Goal: Find contact information: Find contact information

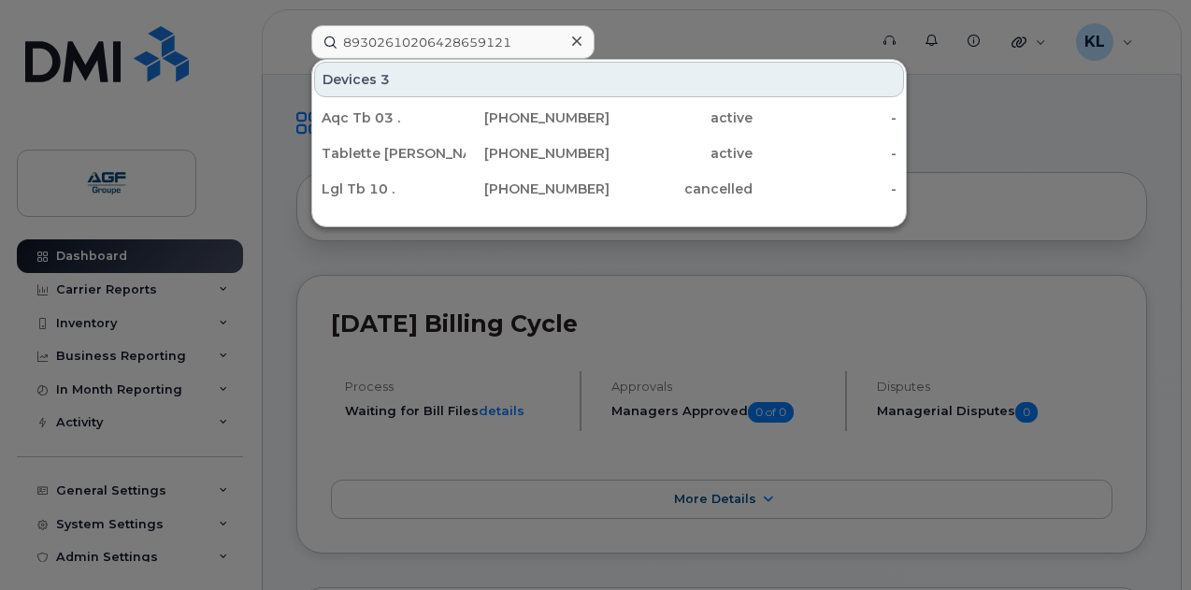
type input "89302610206428659121"
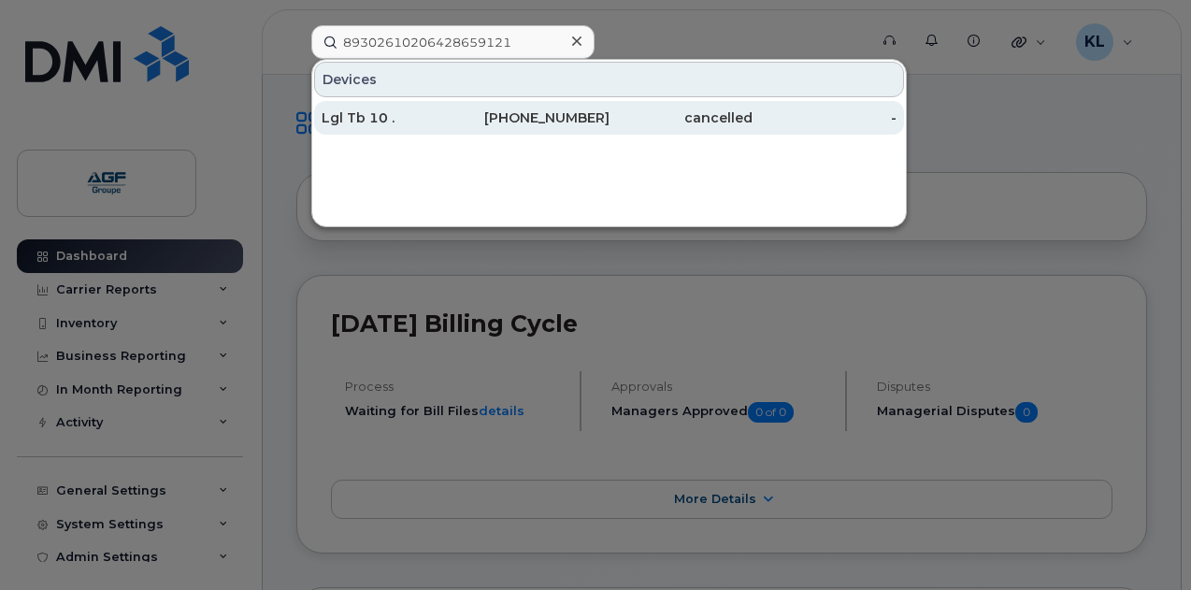
click at [497, 121] on div "[PHONE_NUMBER]" at bounding box center [537, 117] width 144 height 19
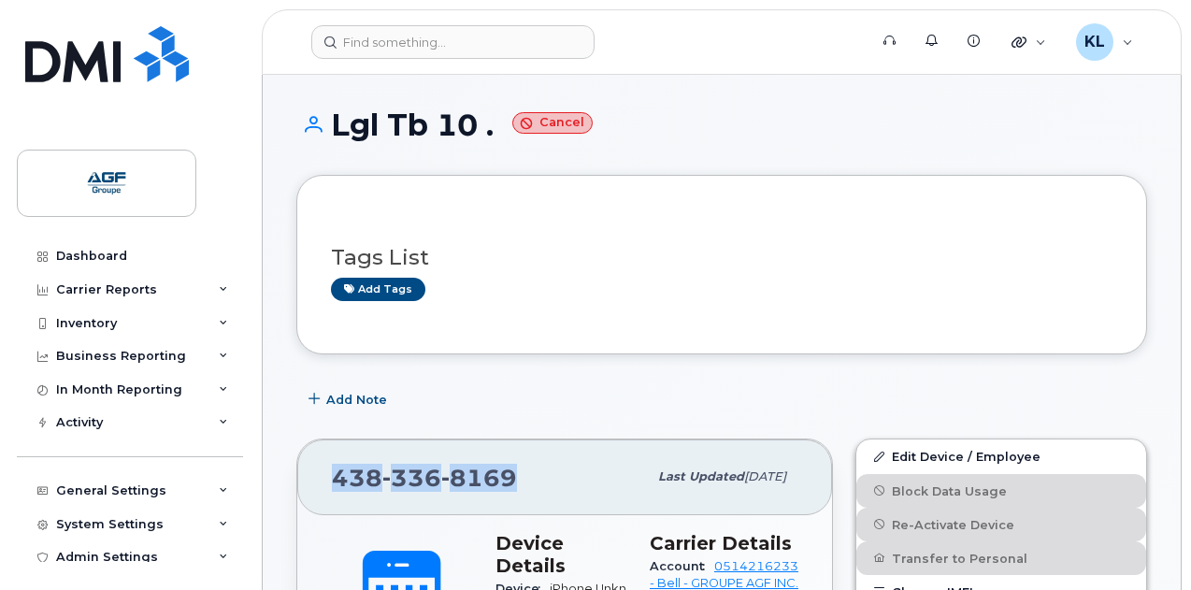
drag, startPoint x: 522, startPoint y: 469, endPoint x: 325, endPoint y: 468, distance: 197.2
click at [325, 468] on div "438 336 8169 Last updated Mar 29, 2025" at bounding box center [564, 476] width 535 height 75
copy span "438 336 8169"
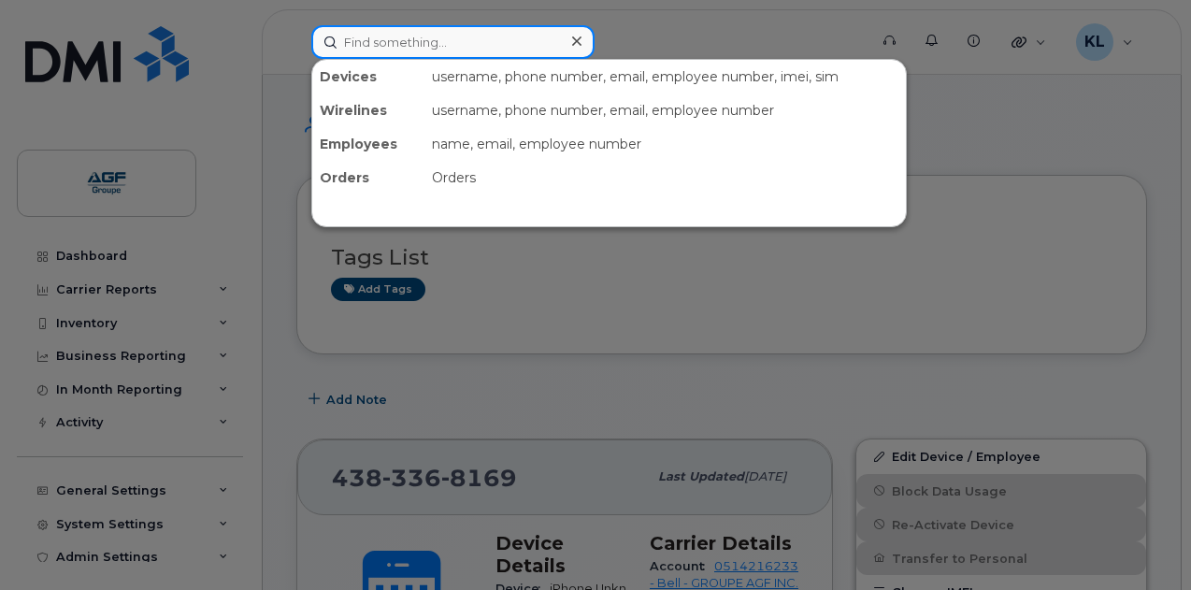
click at [424, 29] on input at bounding box center [452, 42] width 283 height 34
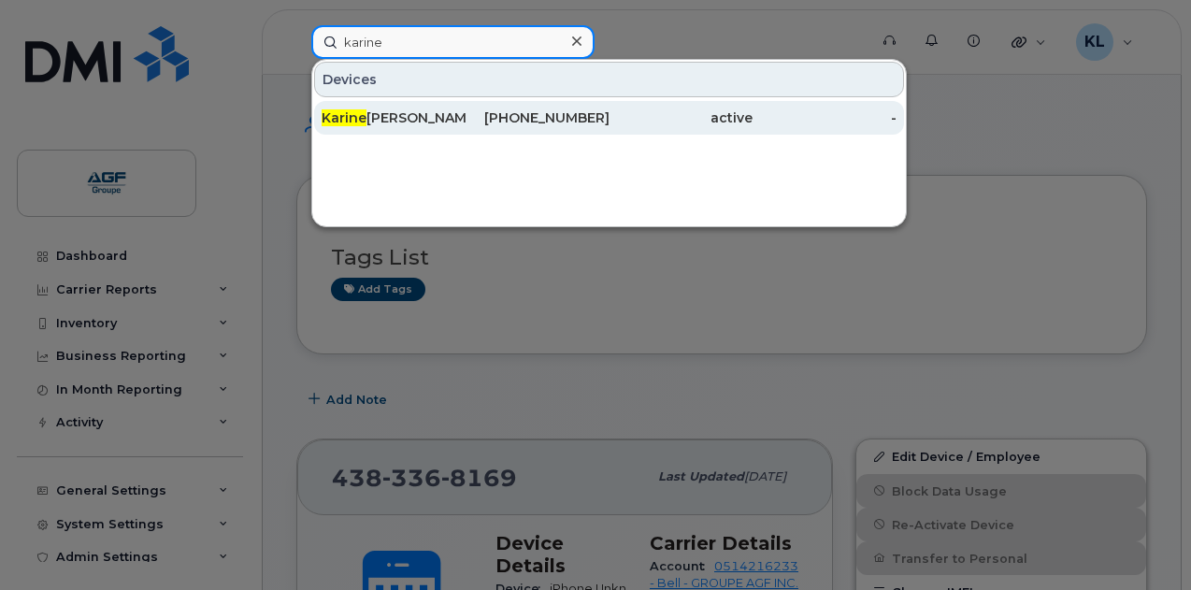
type input "karine"
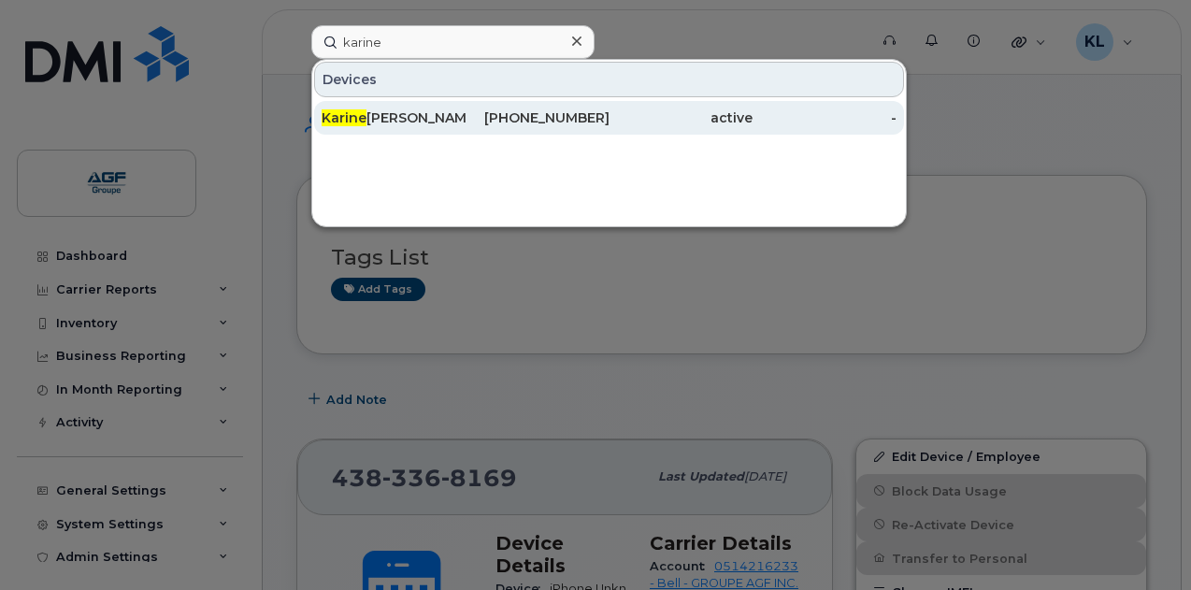
click at [483, 104] on div "438-543-0566" at bounding box center [537, 118] width 144 height 34
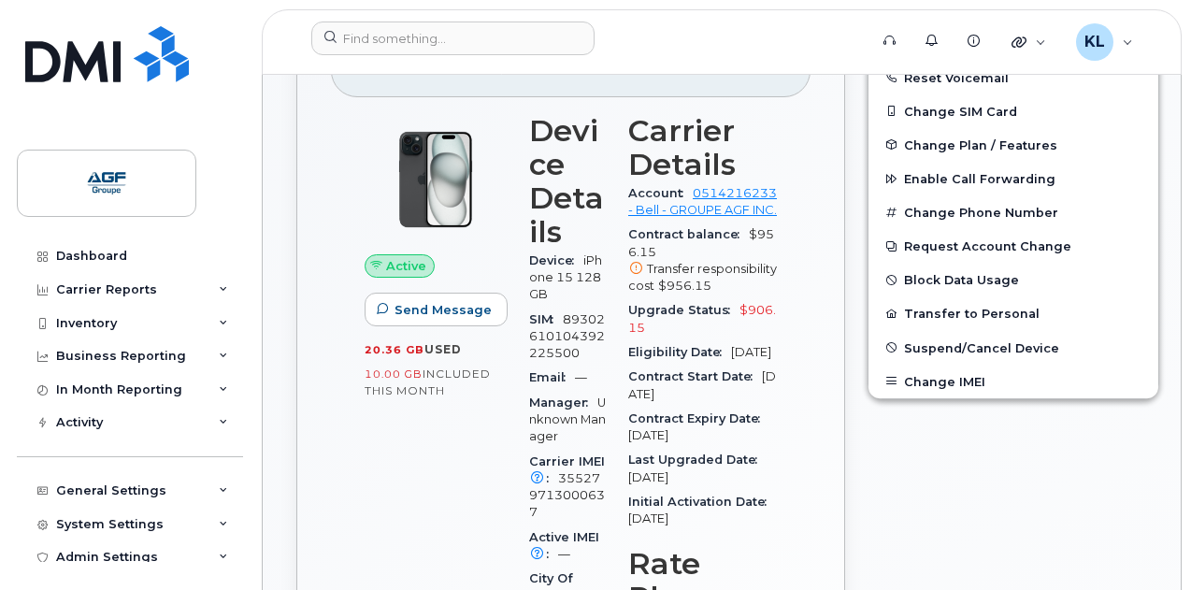
scroll to position [467, 0]
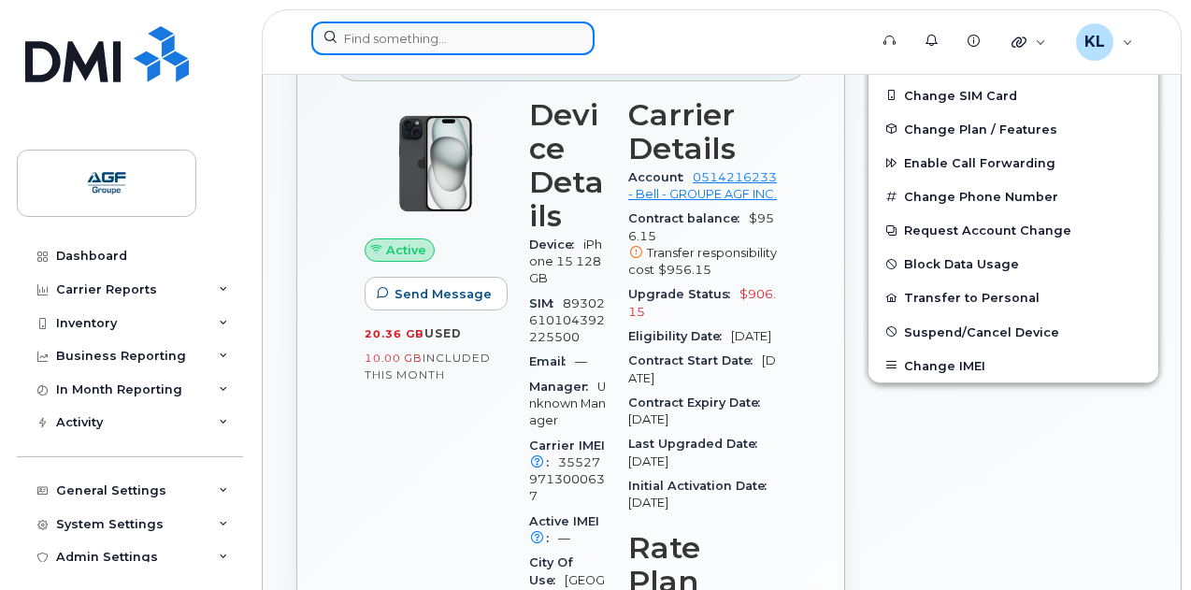
click at [413, 49] on input at bounding box center [452, 38] width 283 height 34
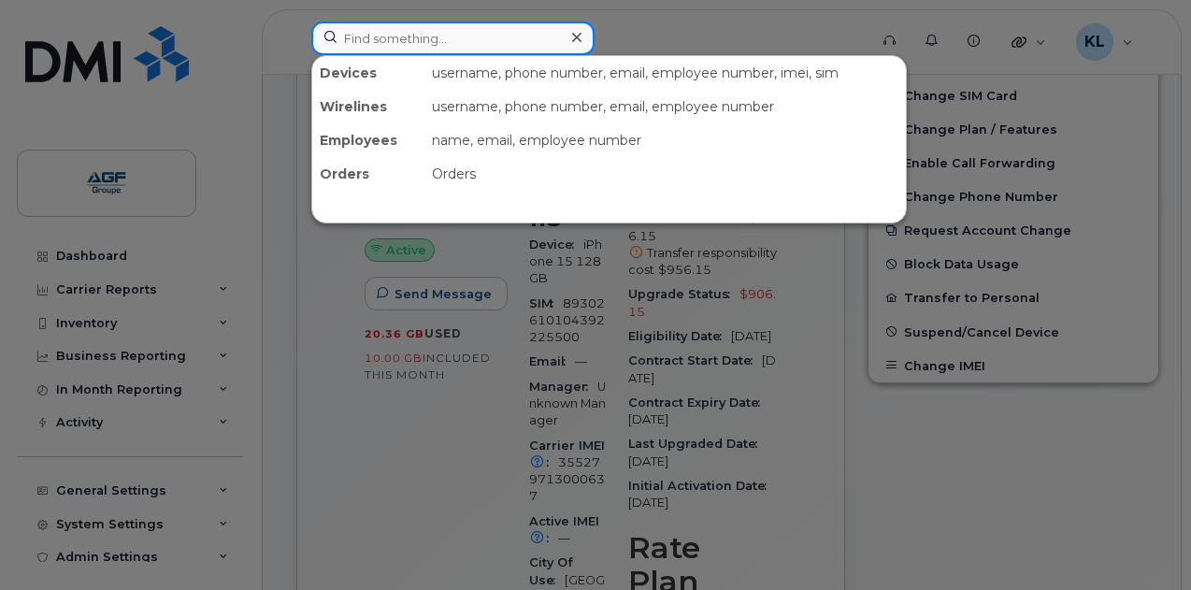
paste input "Frédérique"
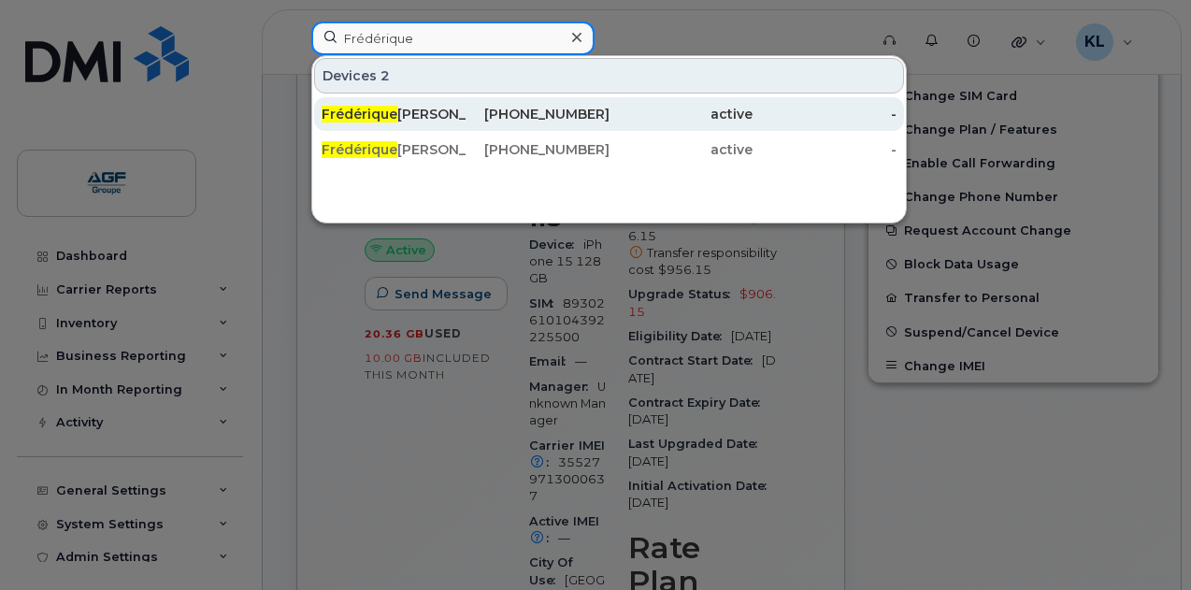
type input "Frédérique"
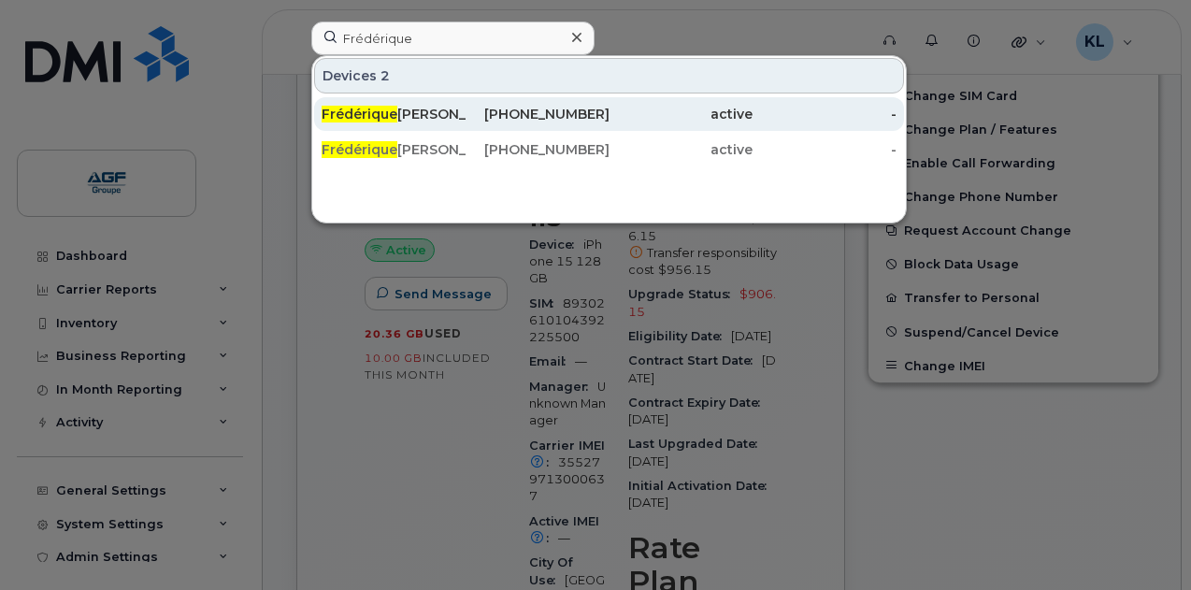
click at [474, 117] on div "514-772-0118" at bounding box center [537, 114] width 144 height 19
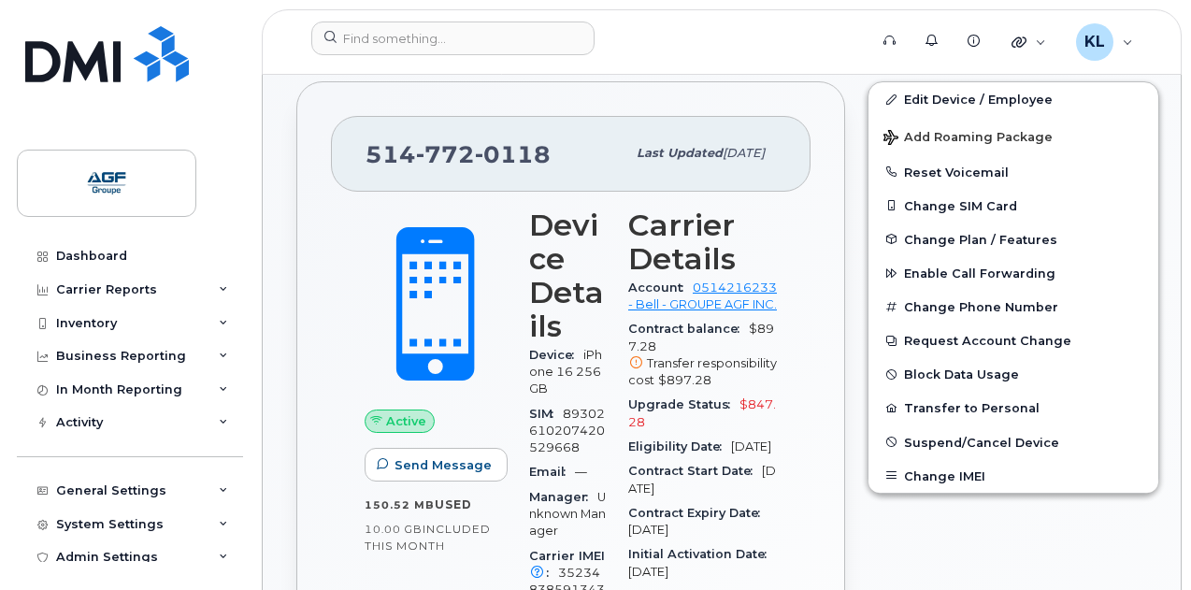
scroll to position [374, 0]
